Goal: Find specific page/section: Find specific page/section

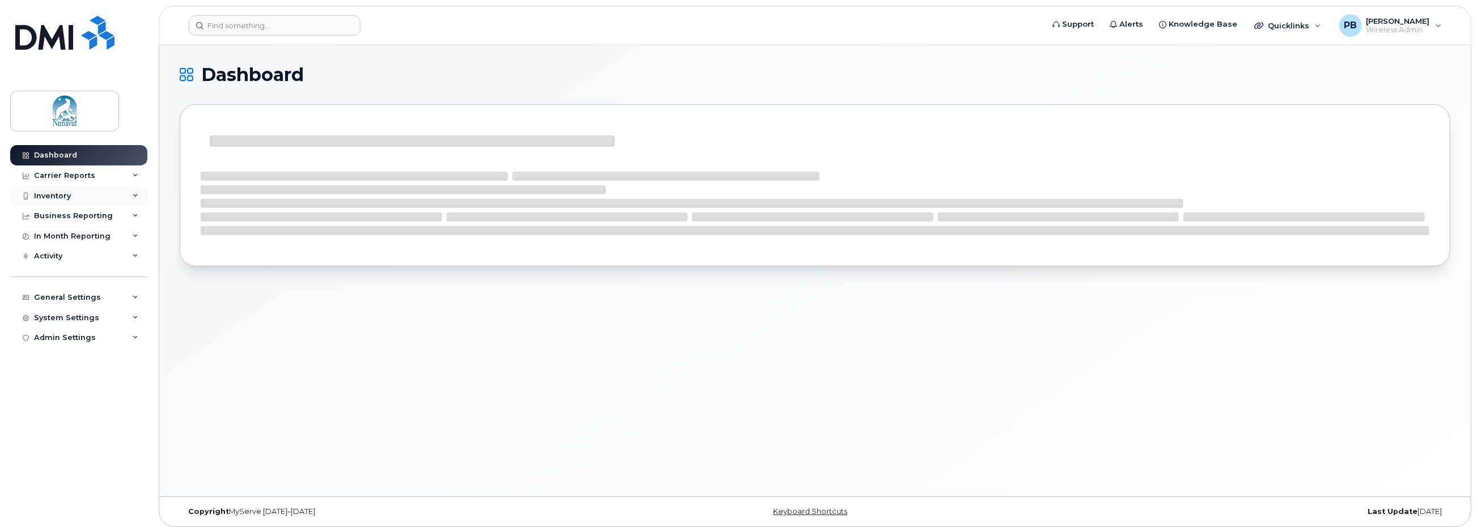
click at [45, 194] on div "Inventory" at bounding box center [52, 196] width 37 height 9
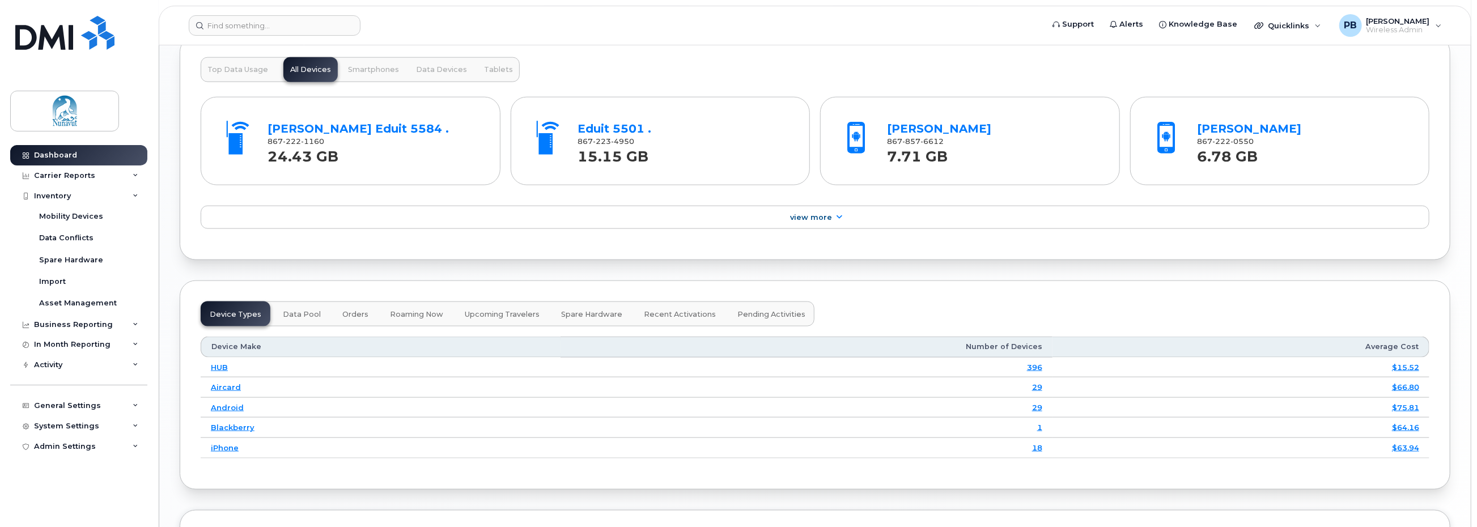
scroll to position [1122, 0]
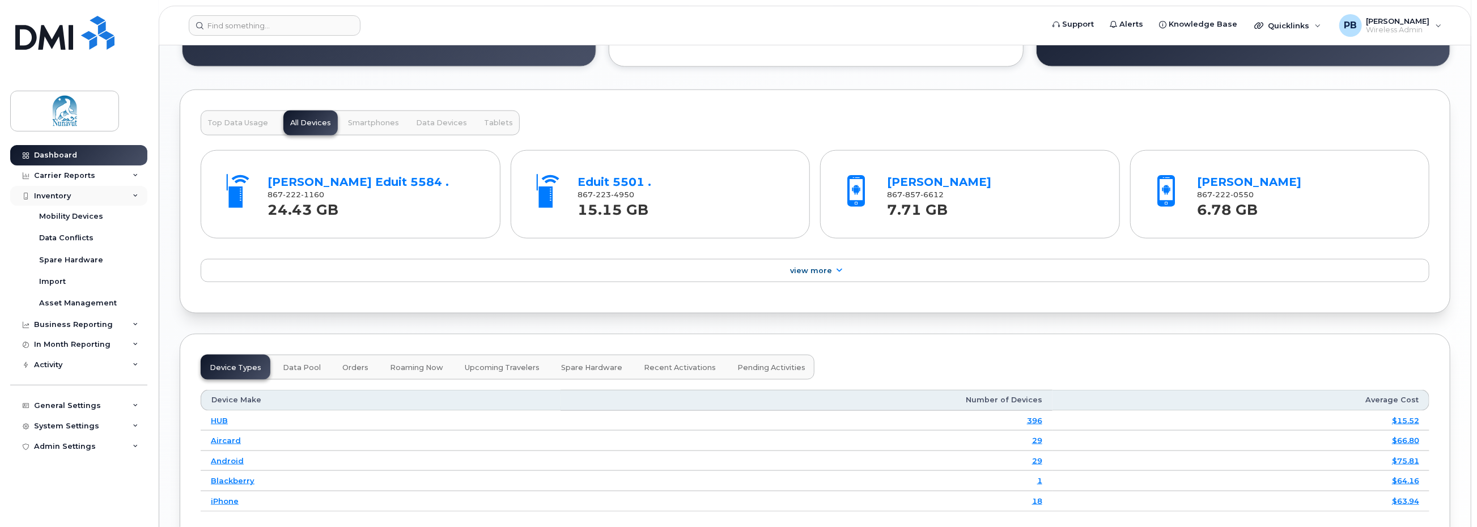
click at [58, 195] on div "Inventory" at bounding box center [52, 196] width 37 height 9
click at [56, 214] on div "Mobility Devices" at bounding box center [71, 216] width 64 height 10
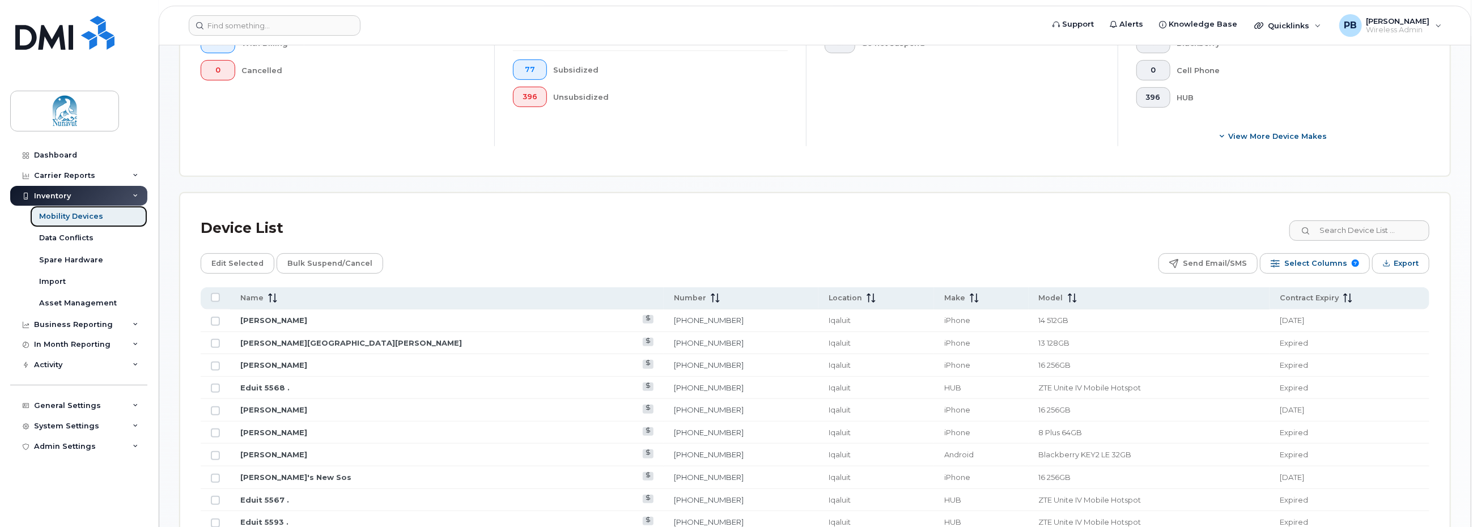
scroll to position [397, 0]
click at [1367, 230] on input at bounding box center [1358, 228] width 141 height 20
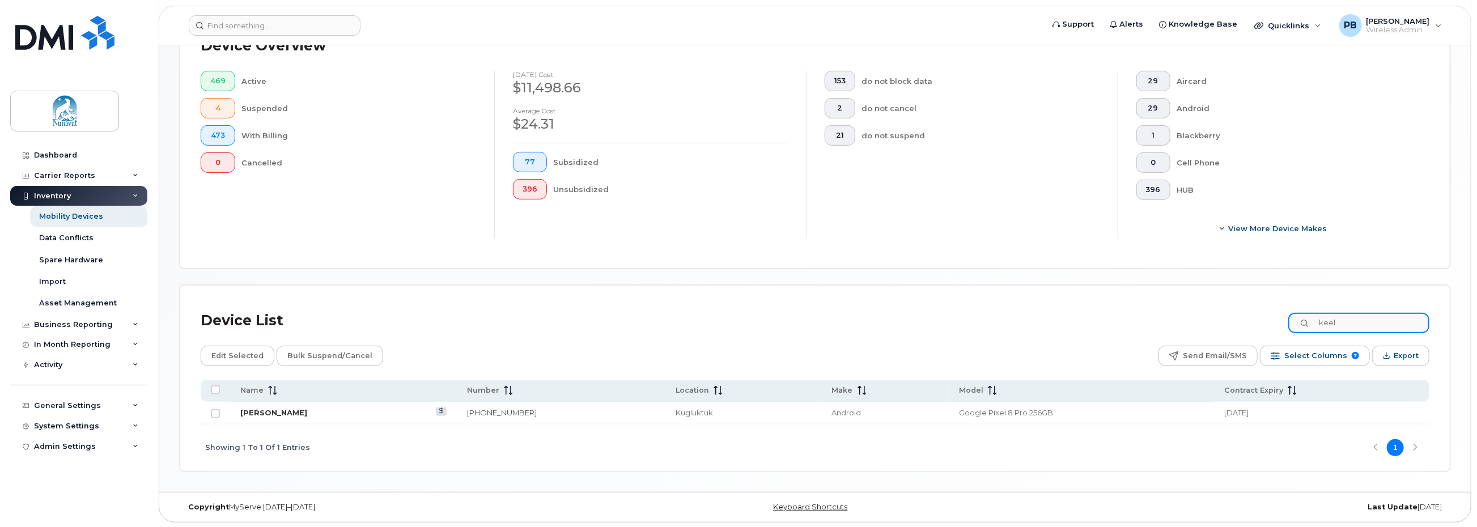
type input "keel"
click at [248, 410] on link "[PERSON_NAME]" at bounding box center [273, 412] width 67 height 9
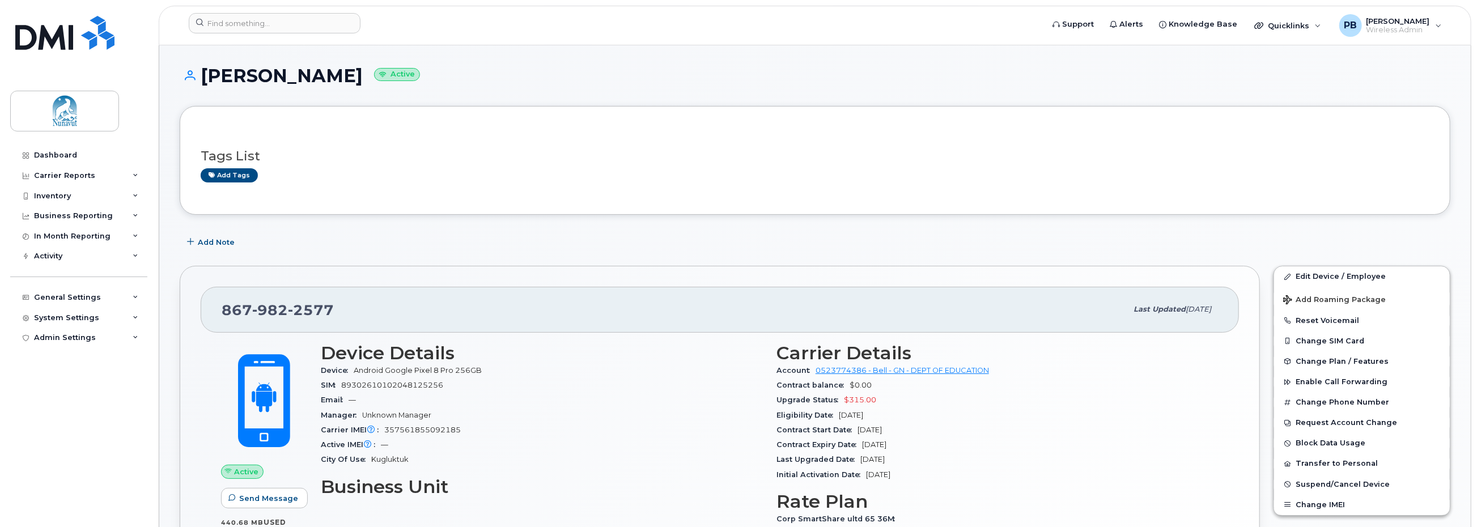
click at [1307, 86] on div "[PERSON_NAME] Active" at bounding box center [815, 86] width 1271 height 40
